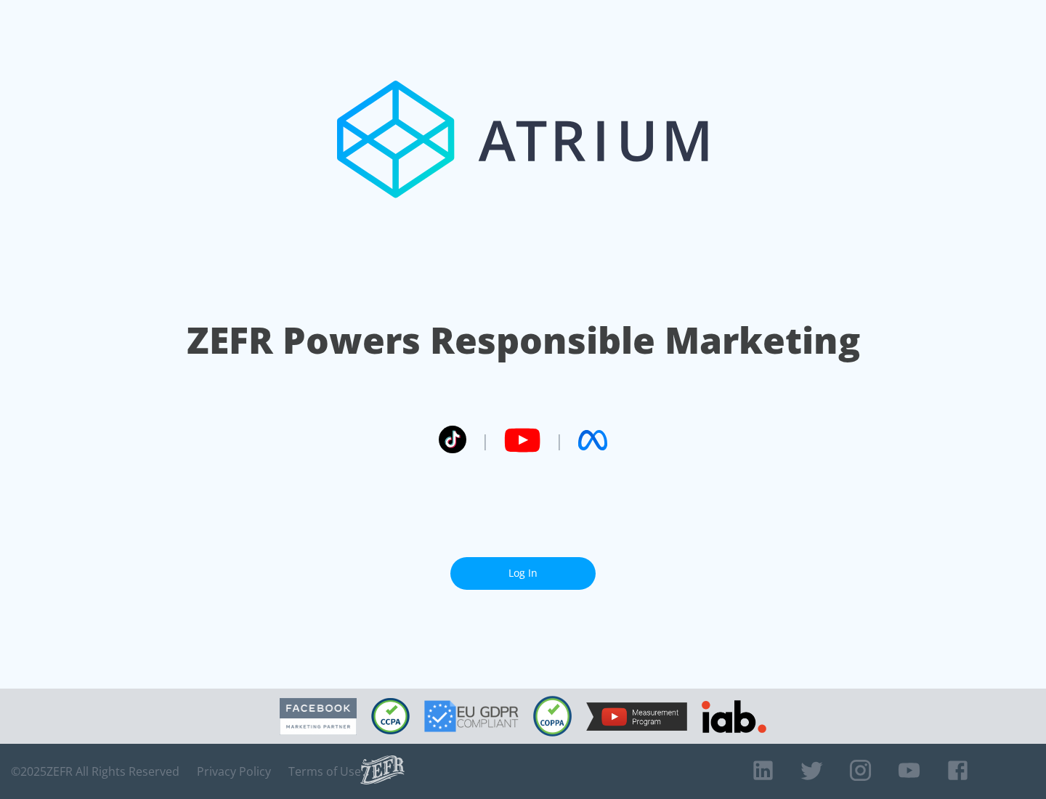
click at [523, 573] on link "Log In" at bounding box center [522, 573] width 145 height 33
